Goal: Register for event/course

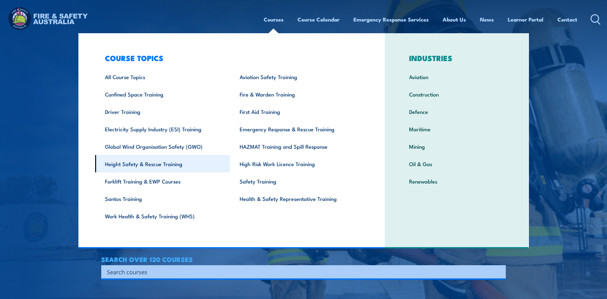
click at [136, 164] on link "Height Safety & Rescue Training" at bounding box center [162, 163] width 135 height 17
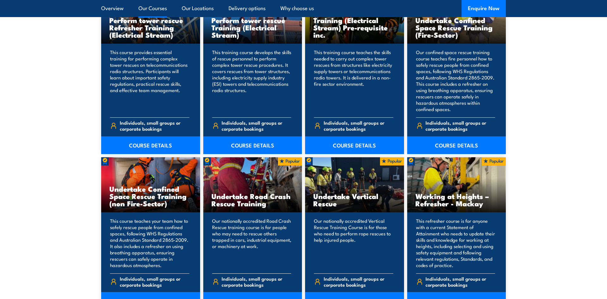
scroll to position [667, 0]
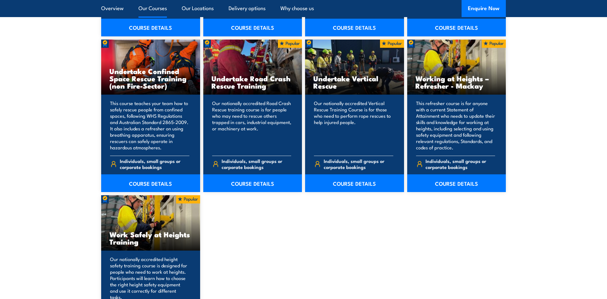
click at [162, 225] on div "Work Safely at Heights Training" at bounding box center [150, 222] width 99 height 55
click at [154, 239] on h3 "Work Safely at Heights Training" at bounding box center [150, 237] width 83 height 15
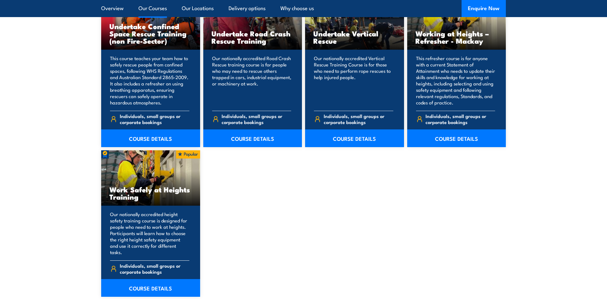
scroll to position [713, 0]
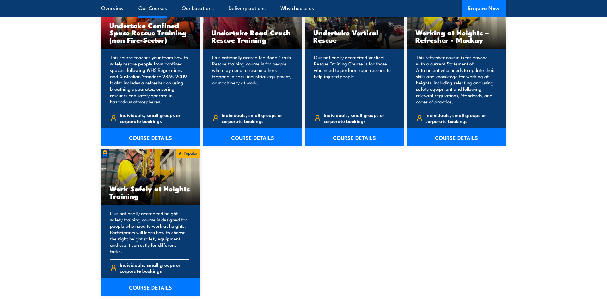
click at [151, 279] on link "COURSE DETAILS" at bounding box center [150, 287] width 99 height 18
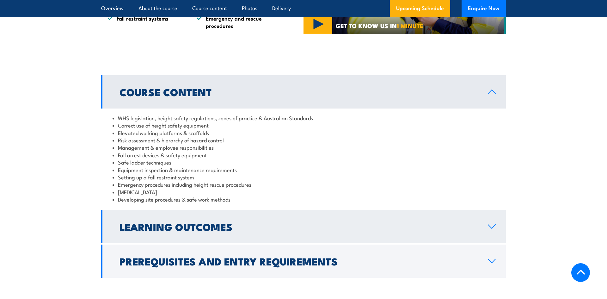
scroll to position [501, 0]
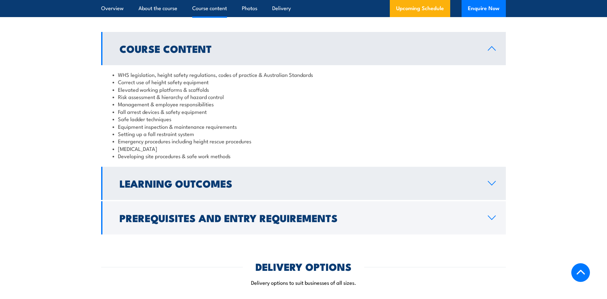
click at [489, 185] on icon at bounding box center [491, 183] width 9 height 5
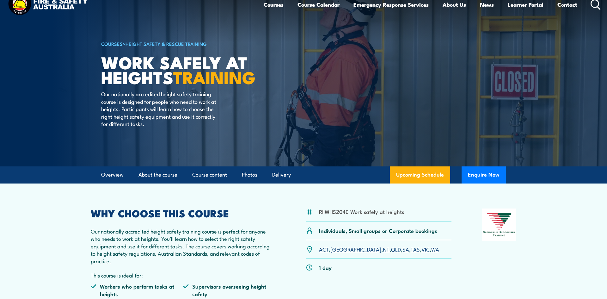
scroll to position [15, 0]
click at [334, 79] on article "COURSES > Height Safety & Rescue Training Work Safely at Heights TRAINING Our n…" at bounding box center [303, 75] width 405 height 181
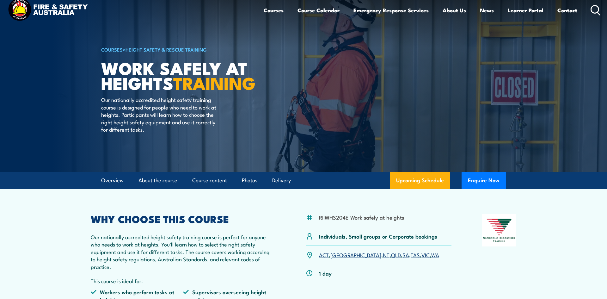
scroll to position [8, 0]
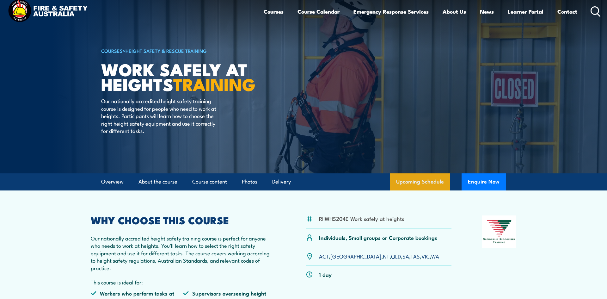
click at [419, 181] on link "Upcoming Schedule" at bounding box center [420, 181] width 60 height 17
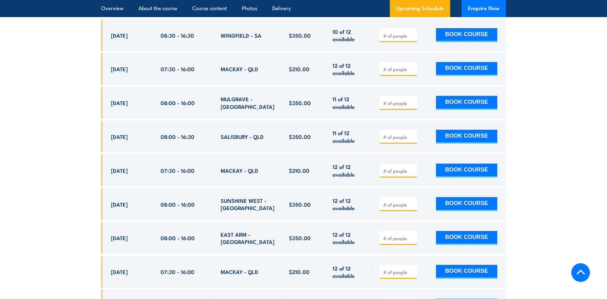
scroll to position [1320, 0]
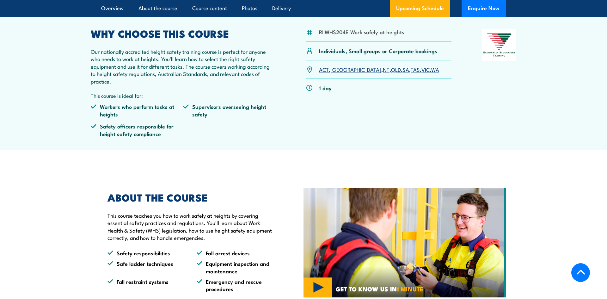
scroll to position [8, 0]
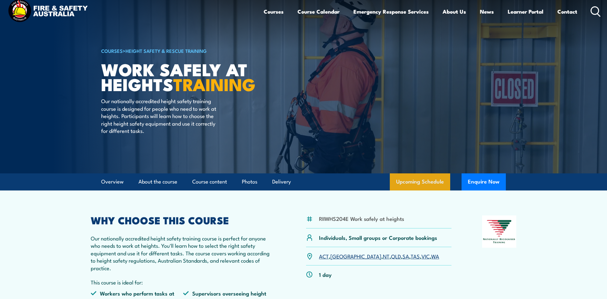
click at [439, 182] on link "Upcoming Schedule" at bounding box center [420, 181] width 60 height 17
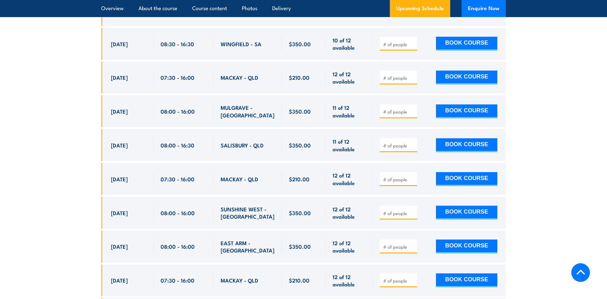
scroll to position [1311, 0]
